Goal: Task Accomplishment & Management: Manage account settings

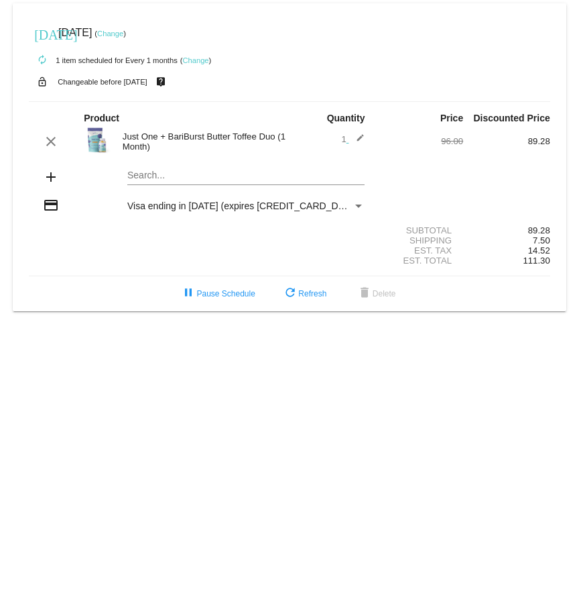
click at [46, 180] on mat-icon "add" at bounding box center [51, 177] width 16 height 16
click at [50, 176] on mat-icon "add" at bounding box center [51, 177] width 16 height 16
click at [50, 180] on mat-icon "add" at bounding box center [51, 177] width 16 height 16
click at [147, 170] on div "Search..." at bounding box center [246, 172] width 238 height 26
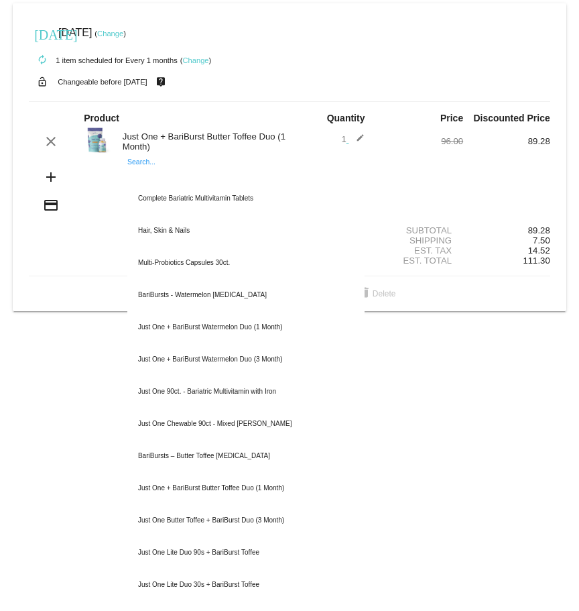
click at [39, 265] on section "Subtotal 89.28 Shipping 7.50 Est. Tax 14.52 Est. Total 111.30" at bounding box center [289, 245] width 521 height 61
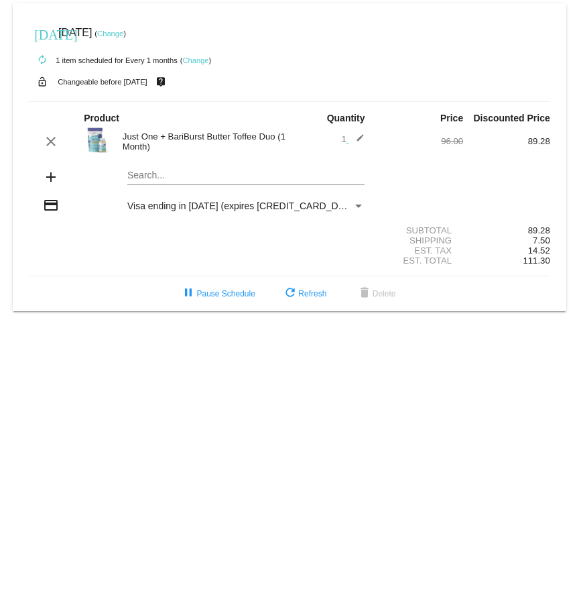
click at [360, 204] on div "Payment Method" at bounding box center [358, 205] width 7 height 3
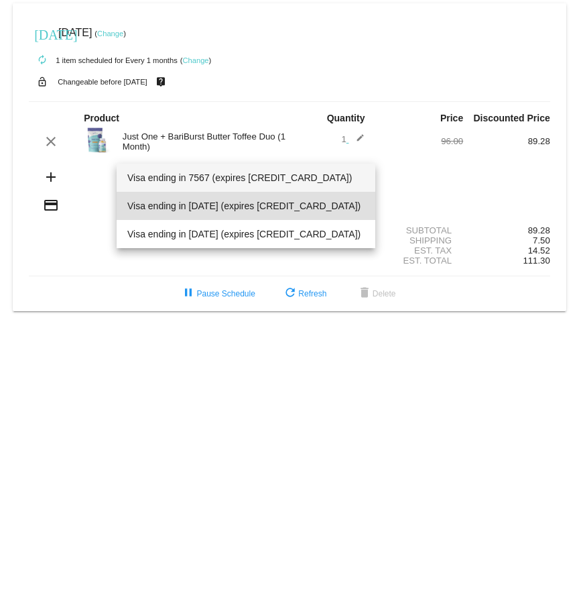
click at [228, 181] on span "Visa ending in 7567 (expires [CREDIT_CARD_DATA])" at bounding box center [246, 178] width 238 height 28
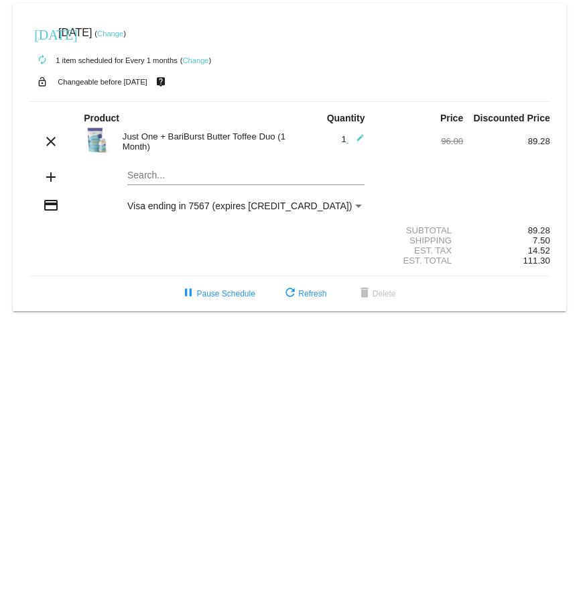
click at [123, 35] on link "Change" at bounding box center [110, 33] width 26 height 8
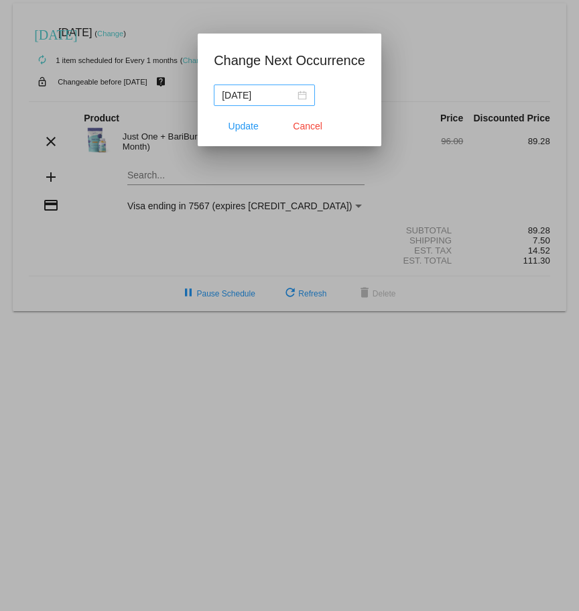
click at [300, 95] on div "2025-09-01" at bounding box center [264, 95] width 85 height 15
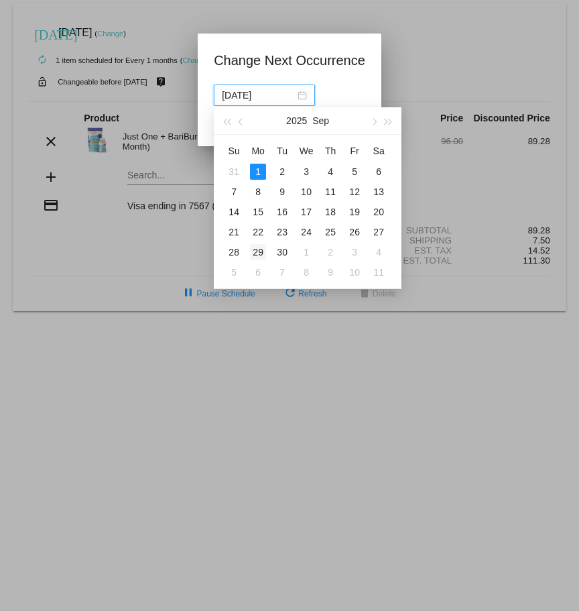
click at [258, 247] on div "29" at bounding box center [258, 252] width 16 height 16
type input "2025-09-29"
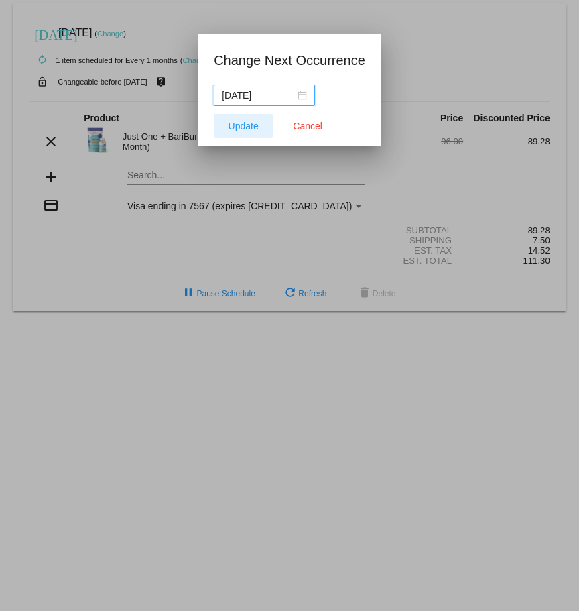
click at [247, 125] on span "Update" at bounding box center [244, 126] width 30 height 11
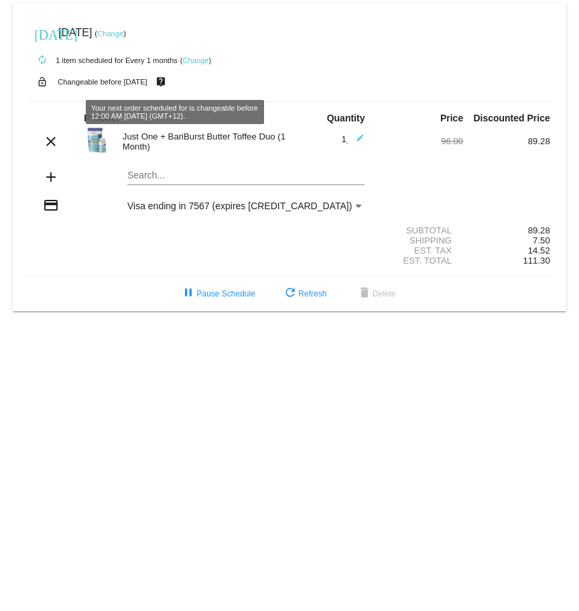
click at [169, 82] on mat-icon "live_help" at bounding box center [161, 81] width 16 height 17
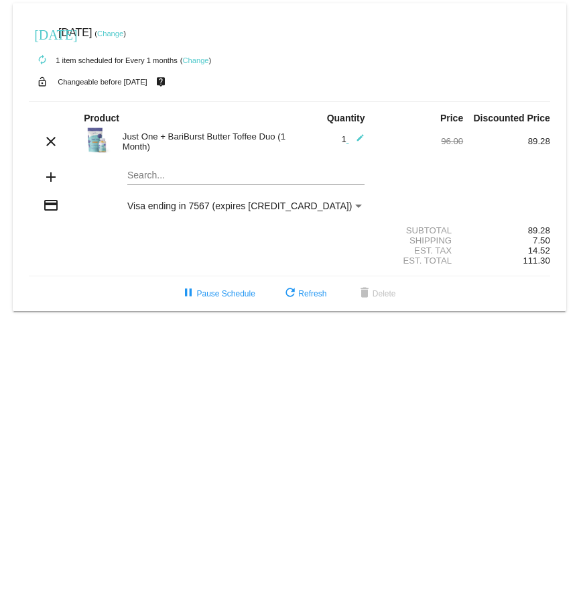
click at [136, 140] on div "Just One + BariBurst Butter Toffee Duo (1 Month)" at bounding box center [203, 141] width 174 height 20
click at [97, 139] on img at bounding box center [97, 140] width 27 height 27
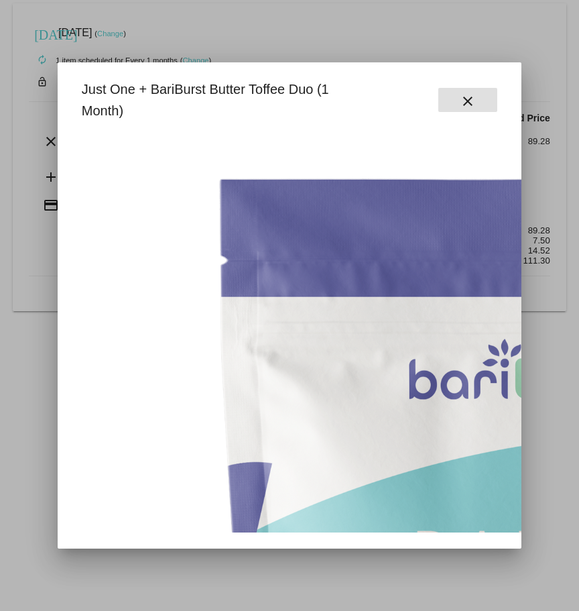
click at [466, 101] on mat-icon "close" at bounding box center [468, 101] width 16 height 16
